Goal: Find contact information: Obtain details needed to contact an individual or organization

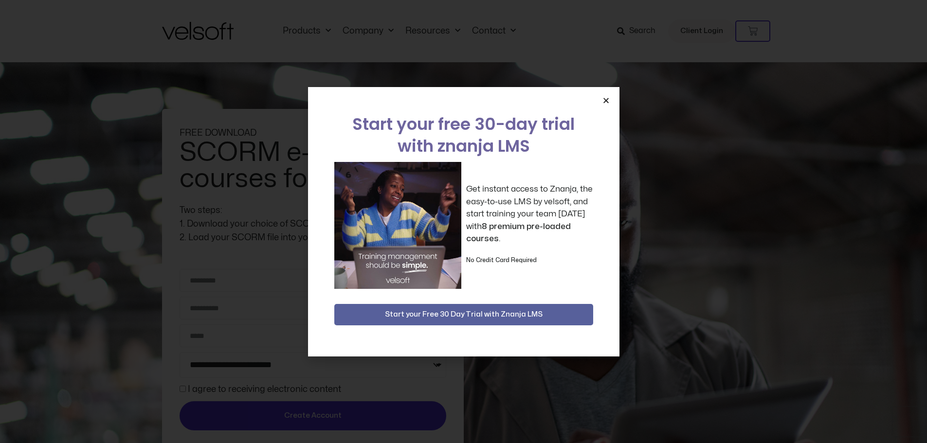
select select "**********"
click at [606, 94] on div "Start your free 30-day trial with znanja LMS Get instant access to Znanja, the …" at bounding box center [464, 222] width 312 height 270
click at [607, 97] on icon "Close" at bounding box center [606, 100] width 7 height 7
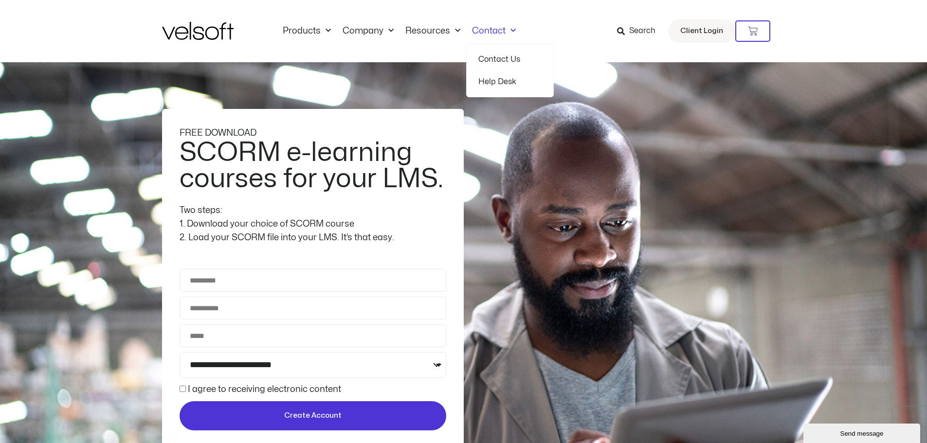
click at [494, 58] on link "Contact Us" at bounding box center [509, 59] width 63 height 22
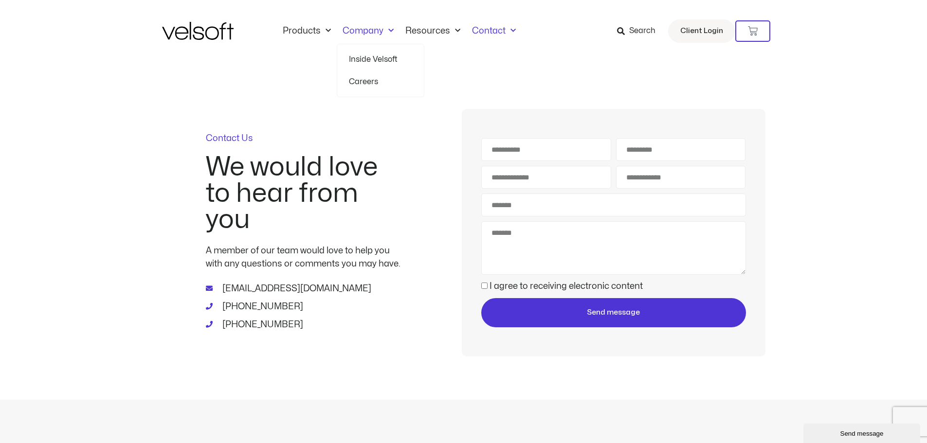
click at [370, 57] on link "Inside Velsoft" at bounding box center [380, 59] width 63 height 22
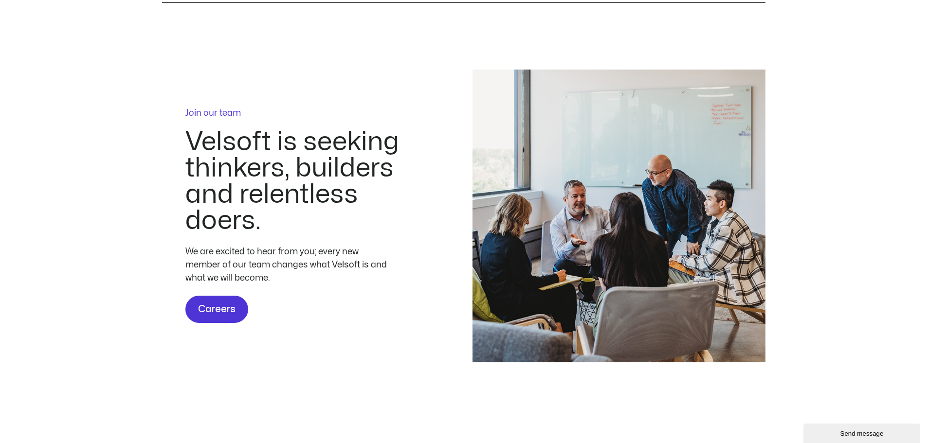
scroll to position [2845, 0]
